Goal: Obtain resource: Download file/media

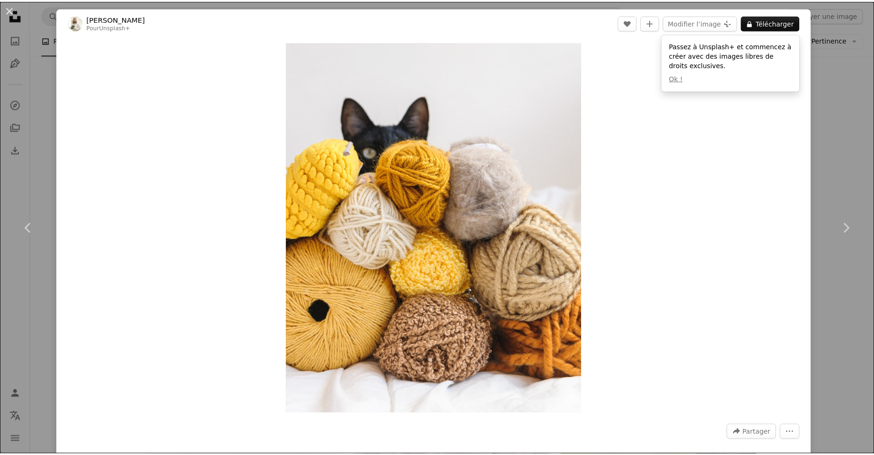
scroll to position [4256, 0]
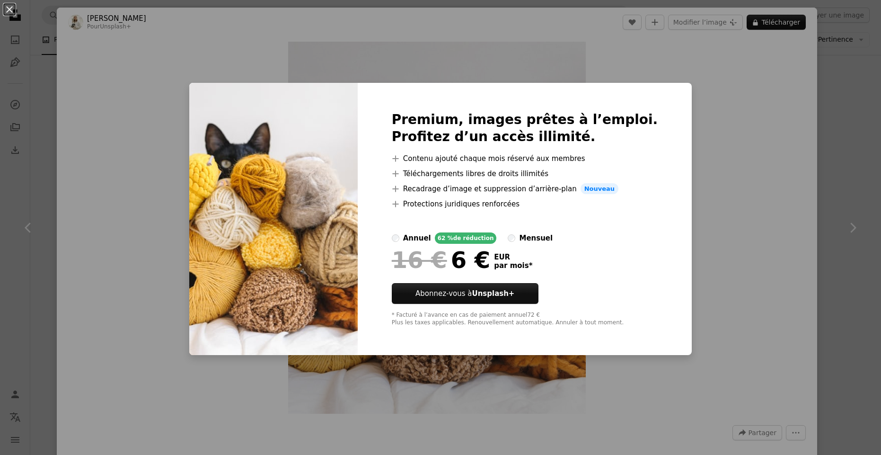
click at [694, 89] on div "An X shape Premium, images prêtes à l’emploi. Profitez d’un accès illimité. A p…" at bounding box center [440, 227] width 881 height 455
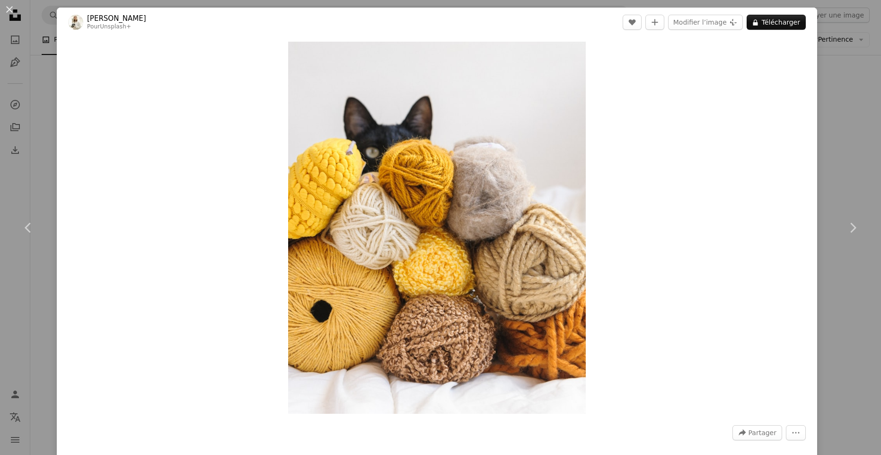
click at [837, 119] on div "An X shape Chevron left Chevron right [PERSON_NAME] Pour Unsplash+ A heart A pl…" at bounding box center [440, 227] width 881 height 455
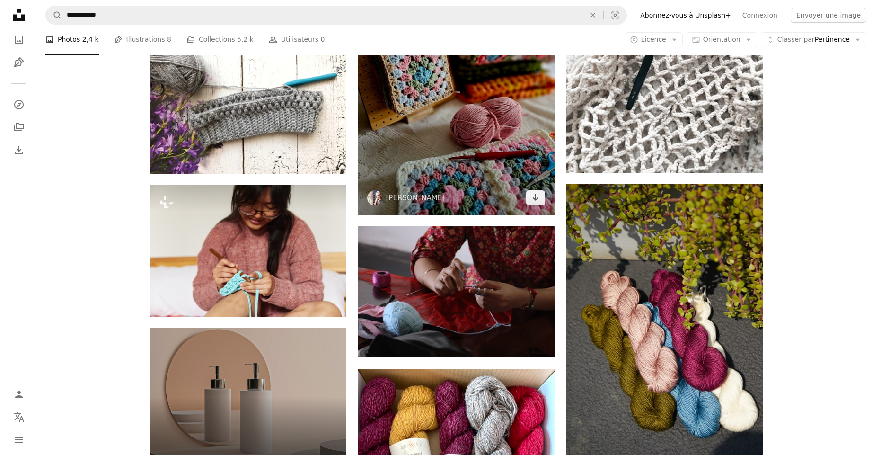
scroll to position [1533, 0]
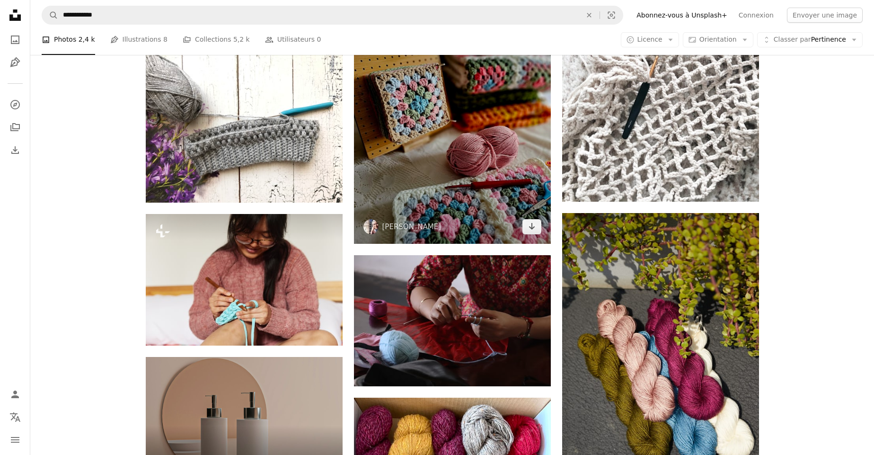
click at [447, 158] on img at bounding box center [452, 112] width 197 height 263
